Goal: Task Accomplishment & Management: Manage account settings

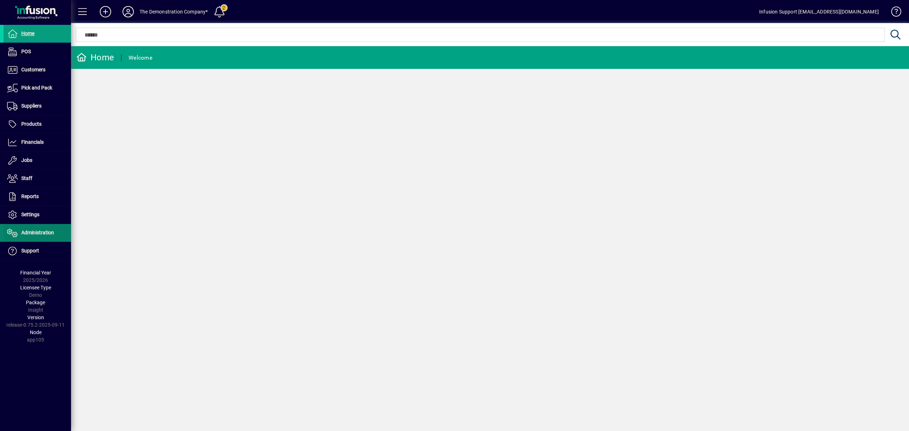
click at [38, 235] on span "Administration" at bounding box center [37, 233] width 33 height 6
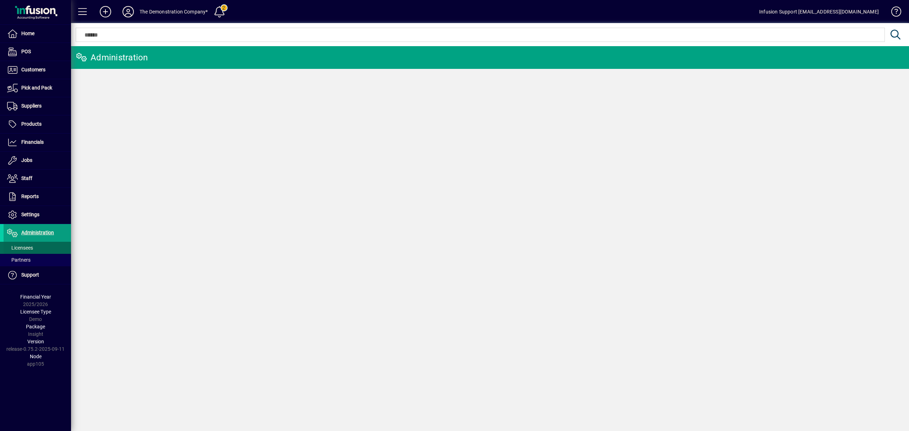
click at [30, 245] on span "Licensees" at bounding box center [18, 247] width 29 height 7
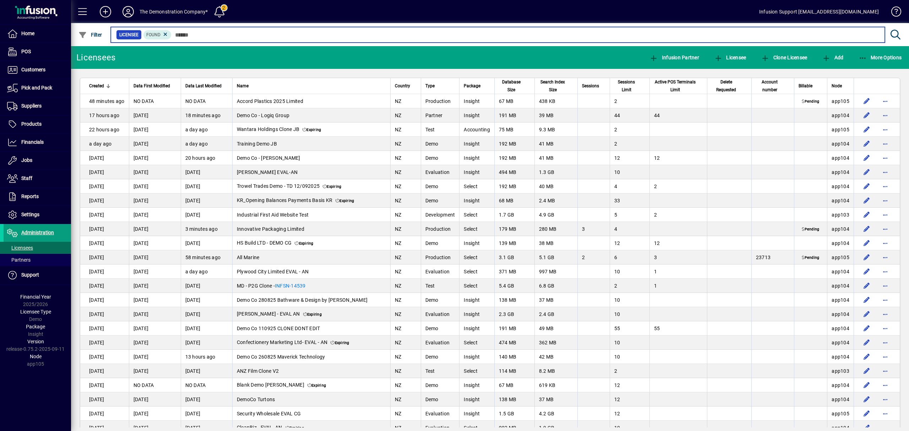
click at [194, 33] on input "text" at bounding box center [525, 35] width 708 height 10
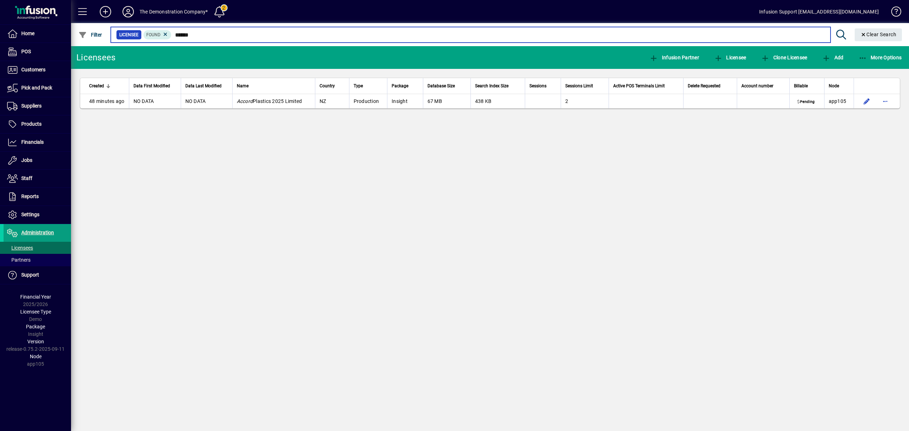
type input "******"
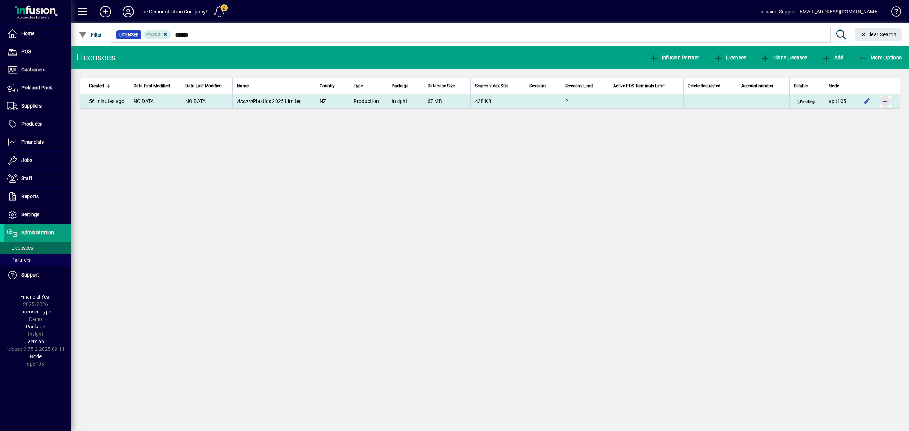
click at [889, 103] on span "button" at bounding box center [885, 101] width 17 height 17
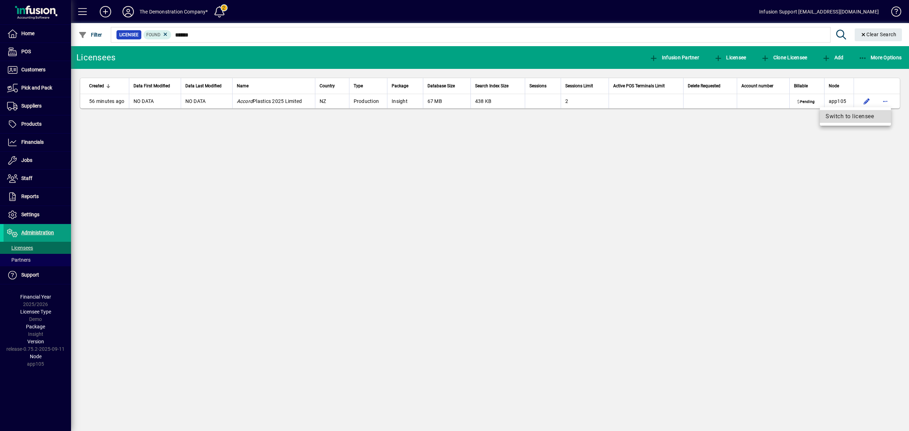
click at [865, 118] on span "Switch to licensee" at bounding box center [856, 116] width 60 height 9
